Goal: Navigation & Orientation: Find specific page/section

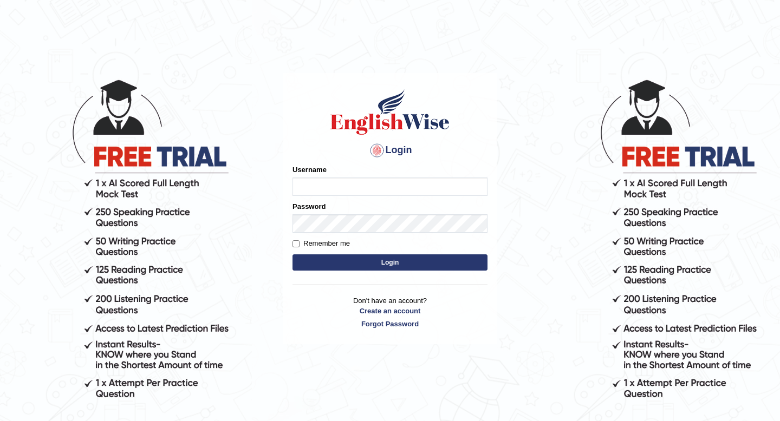
type input "pem2025"
click at [361, 268] on button "Login" at bounding box center [389, 263] width 195 height 16
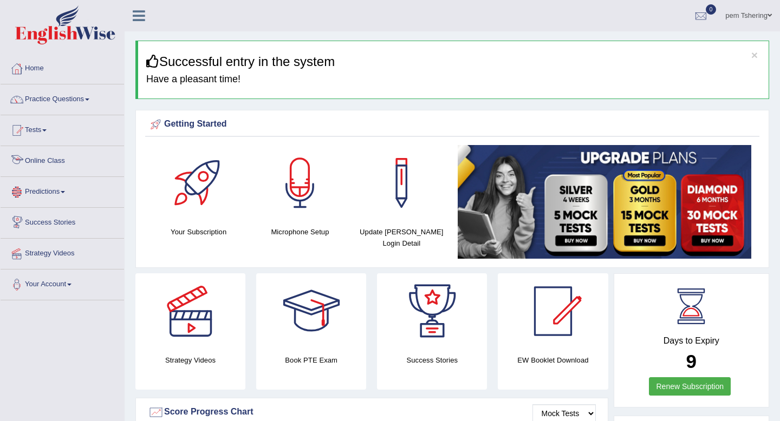
click at [64, 161] on link "Online Class" at bounding box center [62, 159] width 123 height 27
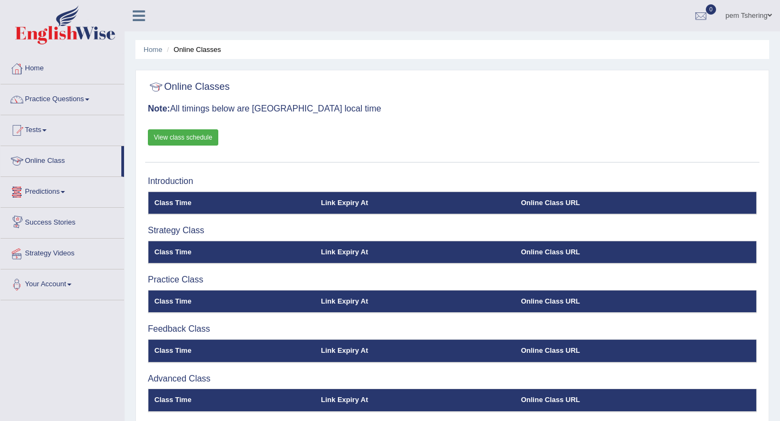
click at [57, 160] on link "Online Class" at bounding box center [61, 159] width 121 height 27
click at [36, 64] on link "Home" at bounding box center [62, 67] width 123 height 27
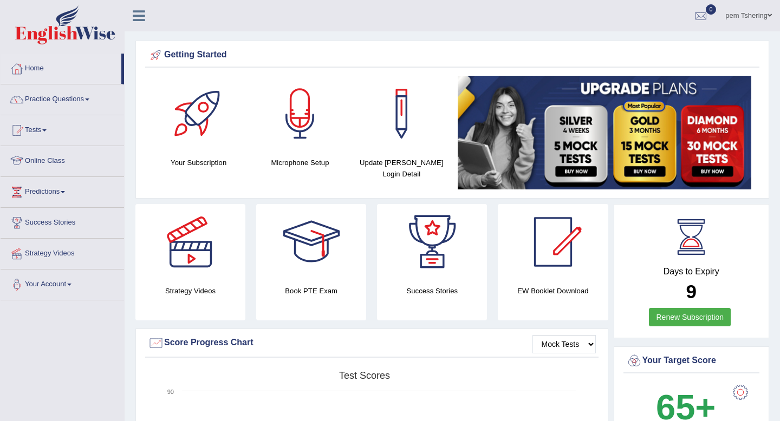
click at [61, 160] on link "Online Class" at bounding box center [62, 159] width 123 height 27
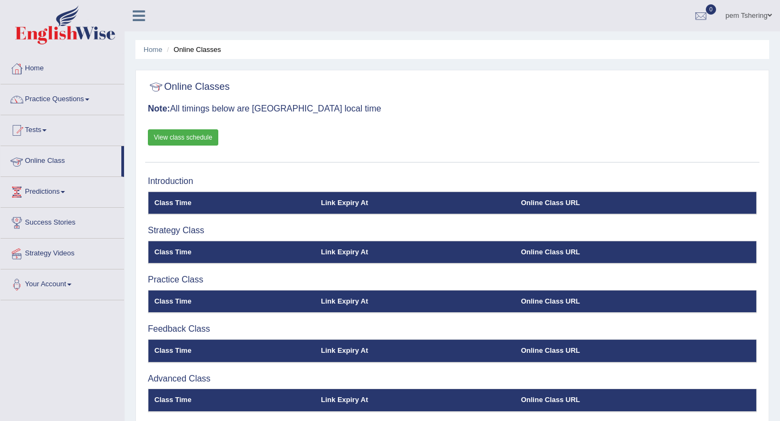
click at [65, 158] on link "Online Class" at bounding box center [61, 159] width 121 height 27
click at [63, 70] on link "Home" at bounding box center [62, 67] width 123 height 27
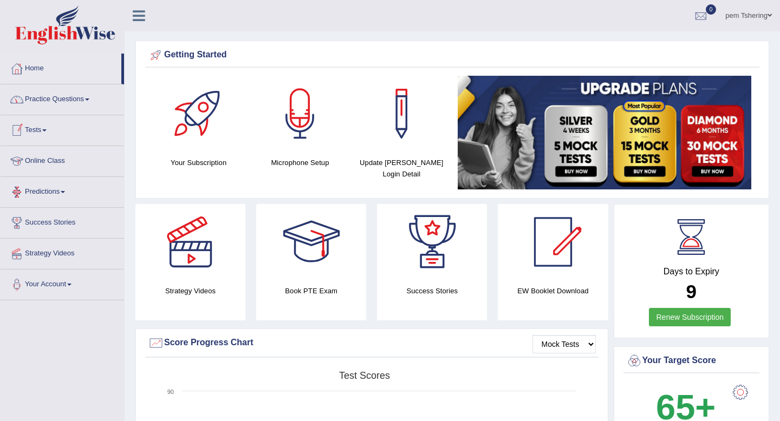
click at [44, 161] on link "Online Class" at bounding box center [62, 159] width 123 height 27
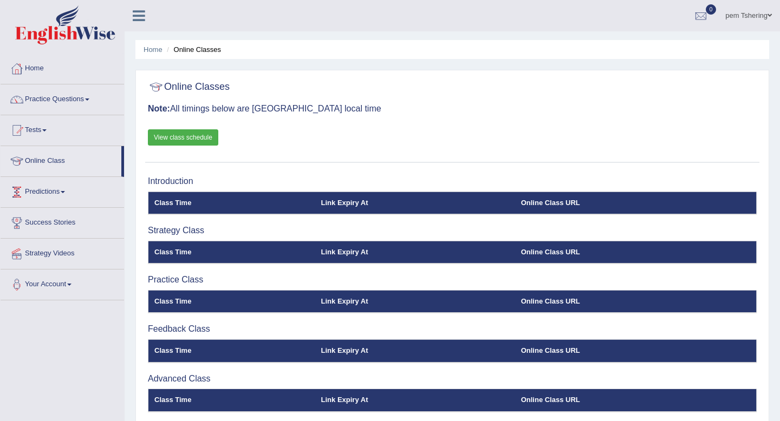
click at [62, 193] on link "Predictions" at bounding box center [62, 190] width 123 height 27
click at [53, 163] on link "Online Class" at bounding box center [61, 159] width 121 height 27
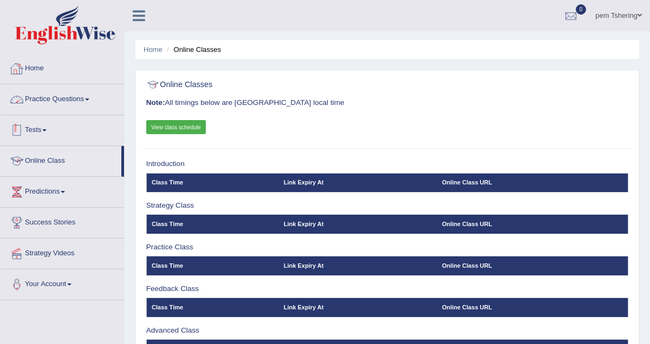
click at [74, 162] on link "Online Class" at bounding box center [61, 159] width 121 height 27
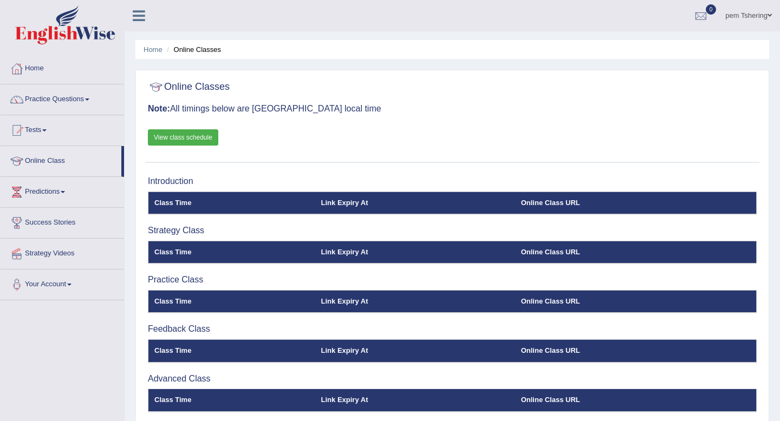
click at [649, 12] on link "pem Tshering" at bounding box center [748, 14] width 63 height 28
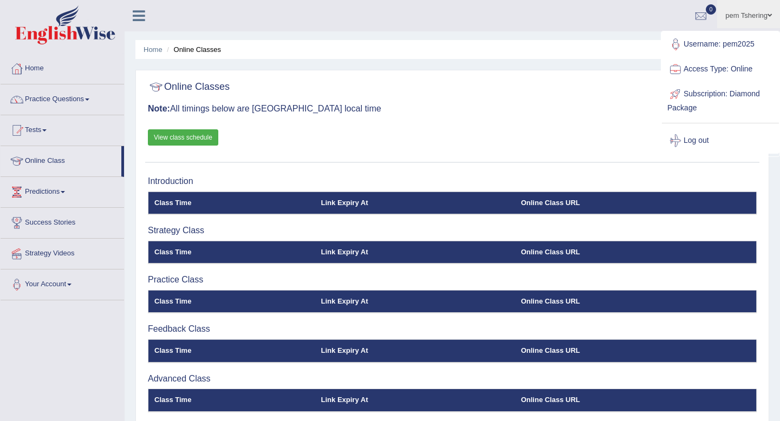
click at [601, 58] on ul "Home Online Classes" at bounding box center [452, 49] width 634 height 19
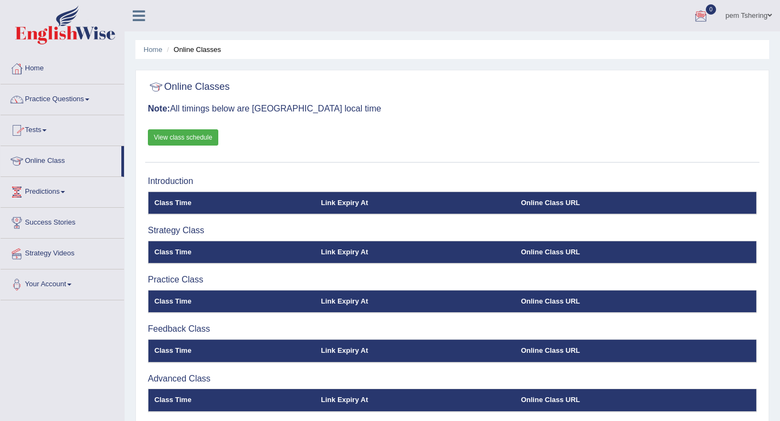
click at [47, 164] on link "Online Class" at bounding box center [61, 159] width 121 height 27
click at [42, 71] on link "Home" at bounding box center [62, 67] width 123 height 27
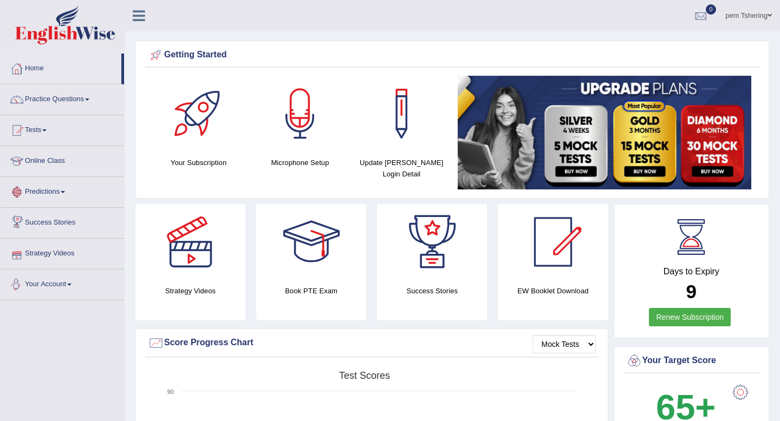
click at [46, 282] on link "Your Account" at bounding box center [62, 283] width 123 height 27
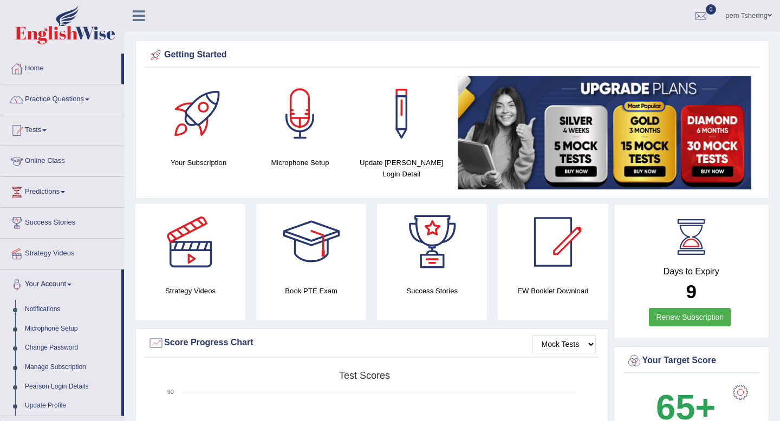
click at [46, 282] on link "Your Account" at bounding box center [61, 283] width 121 height 27
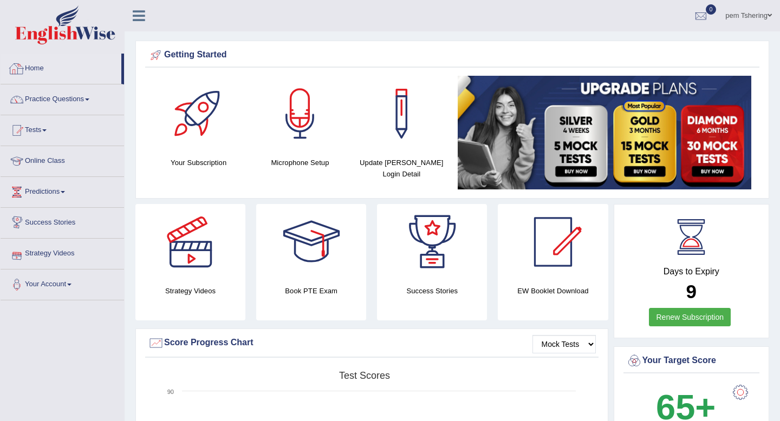
click at [40, 68] on link "Home" at bounding box center [61, 67] width 121 height 27
click at [62, 161] on link "Online Class" at bounding box center [62, 159] width 123 height 27
